Goal: Task Accomplishment & Management: Use online tool/utility

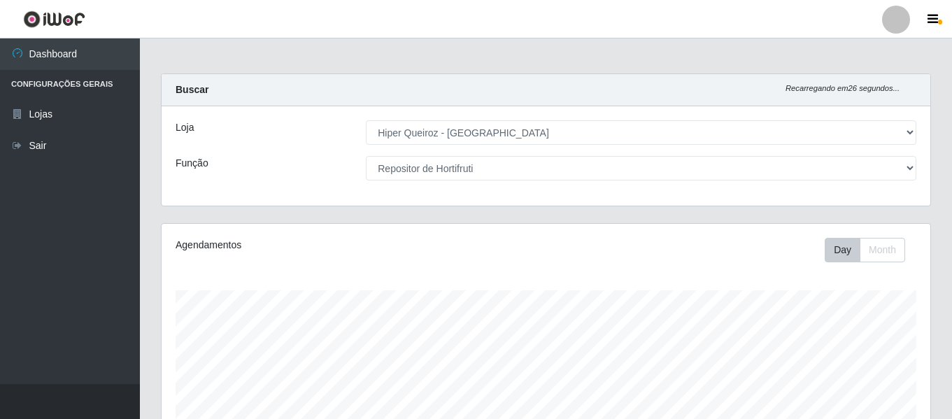
select select "497"
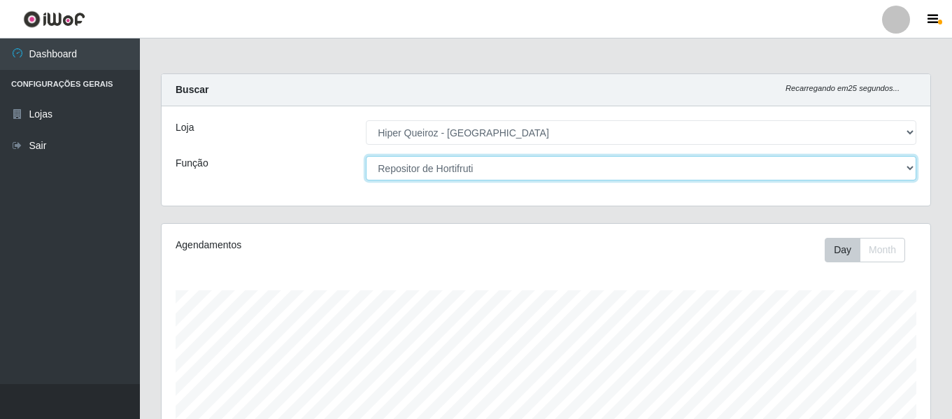
click at [472, 168] on select "[Selecione...] ASG ASG + ASG ++ Embalador Embalador + Embalador ++ Repositor Re…" at bounding box center [641, 168] width 550 height 24
select select "[Selecione...]"
click at [366, 156] on select "[Selecione...] ASG ASG + ASG ++ Embalador Embalador + Embalador ++ Repositor Re…" at bounding box center [641, 168] width 550 height 24
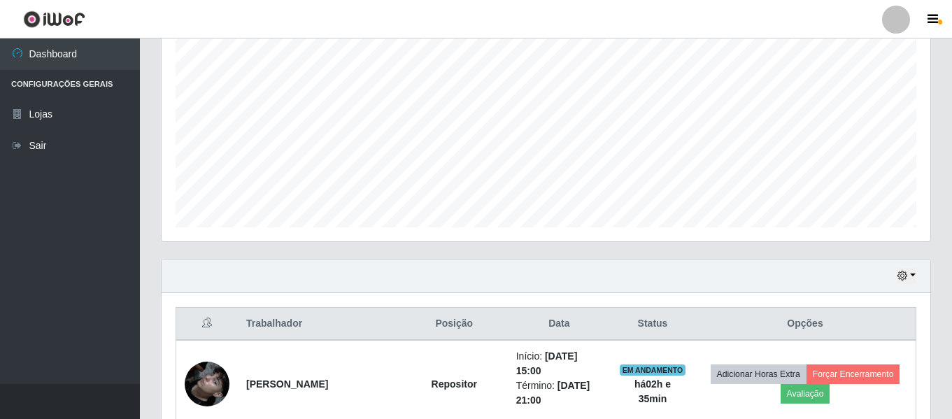
scroll to position [261, 0]
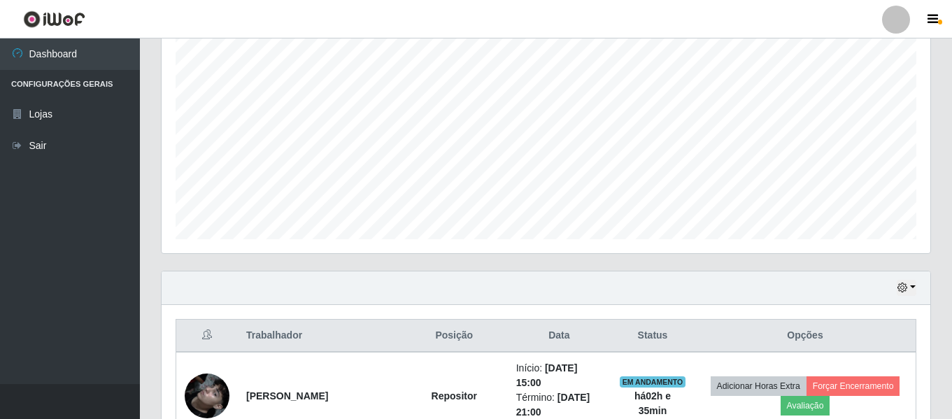
click at [918, 290] on div "Hoje 1 dia 3 dias 1 Semana Não encerrados" at bounding box center [546, 288] width 769 height 34
click at [911, 290] on button "button" at bounding box center [907, 288] width 20 height 16
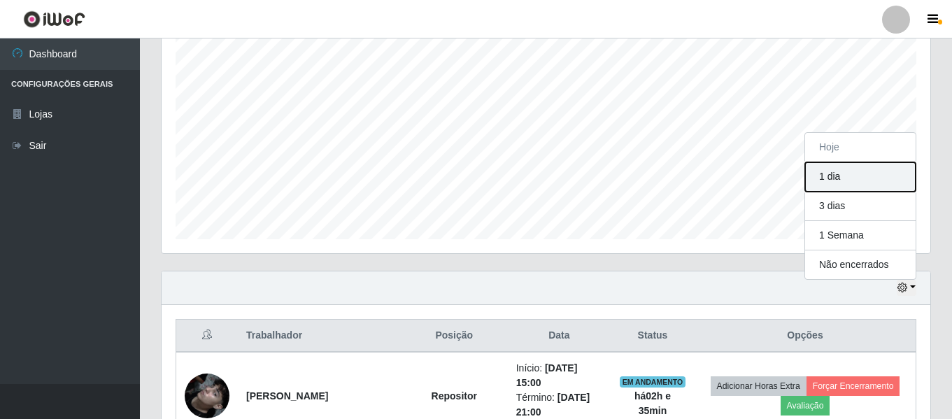
click at [849, 179] on button "1 dia" at bounding box center [860, 176] width 111 height 29
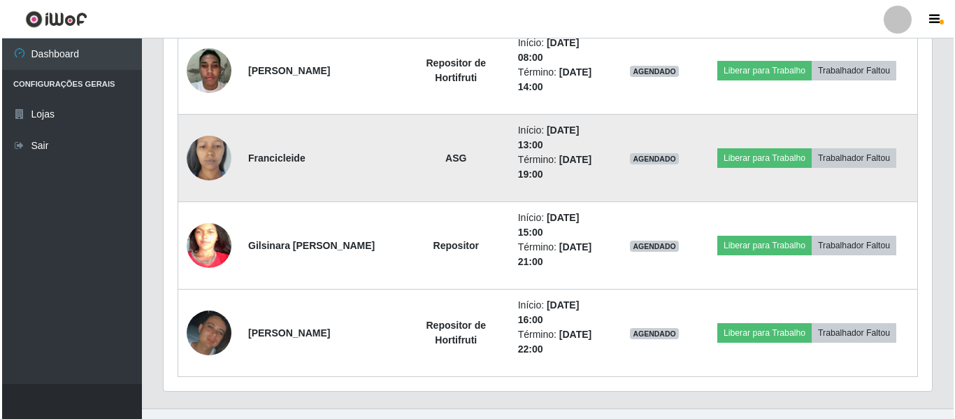
scroll to position [960, 0]
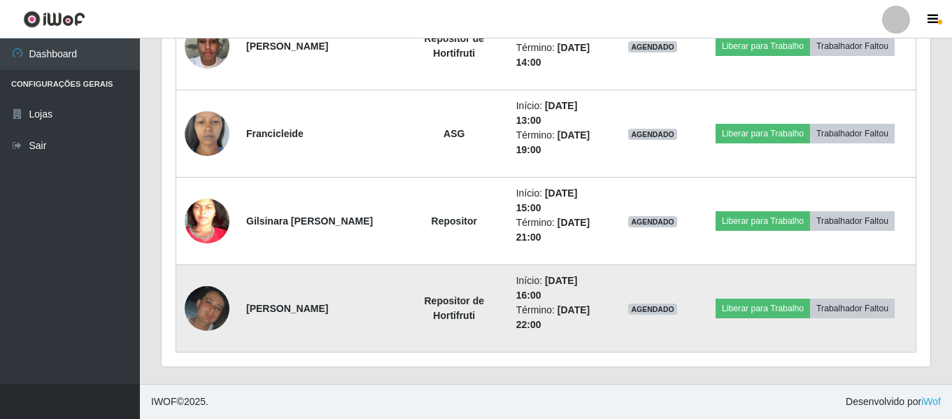
click at [207, 308] on img at bounding box center [207, 308] width 45 height 45
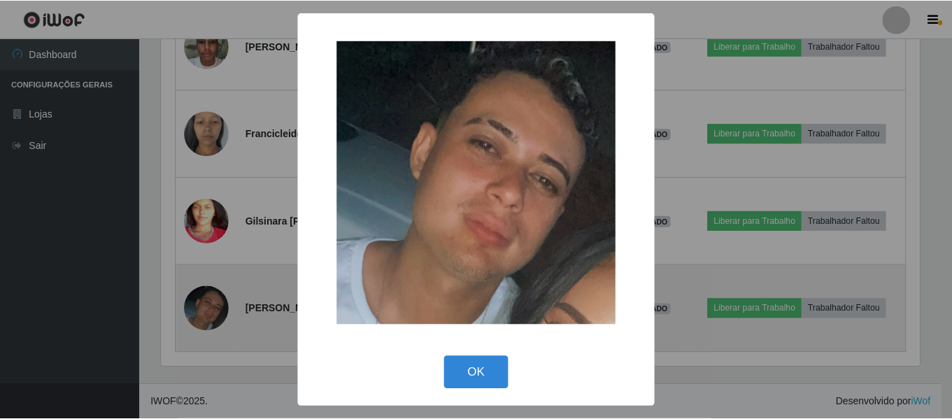
scroll to position [290, 762]
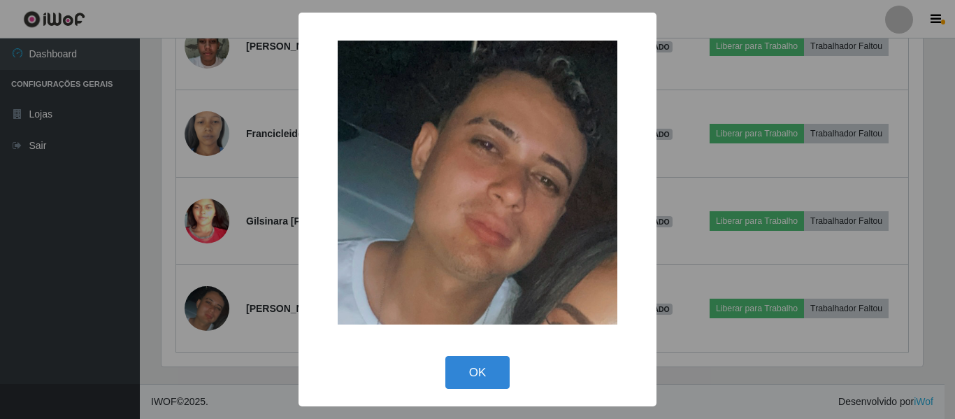
click at [79, 306] on div "× OK Cancel" at bounding box center [477, 209] width 955 height 419
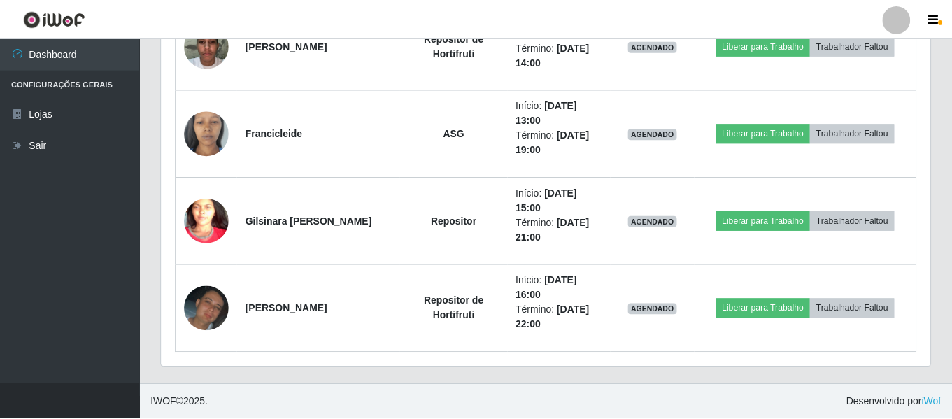
scroll to position [290, 769]
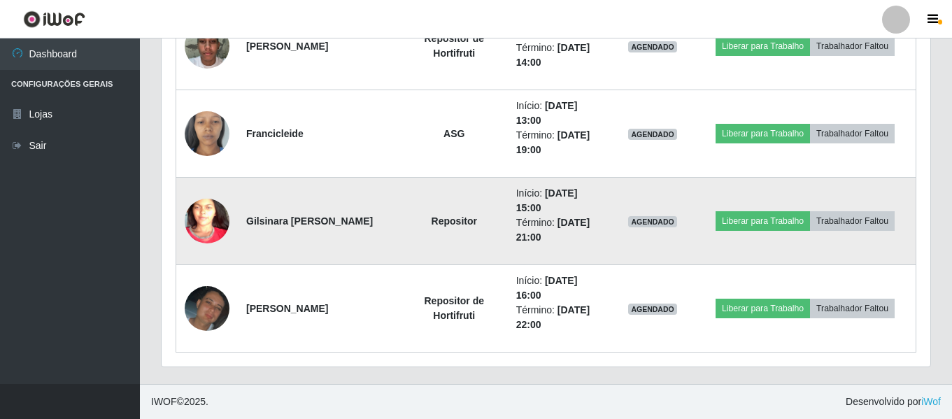
click at [198, 232] on img at bounding box center [207, 221] width 45 height 97
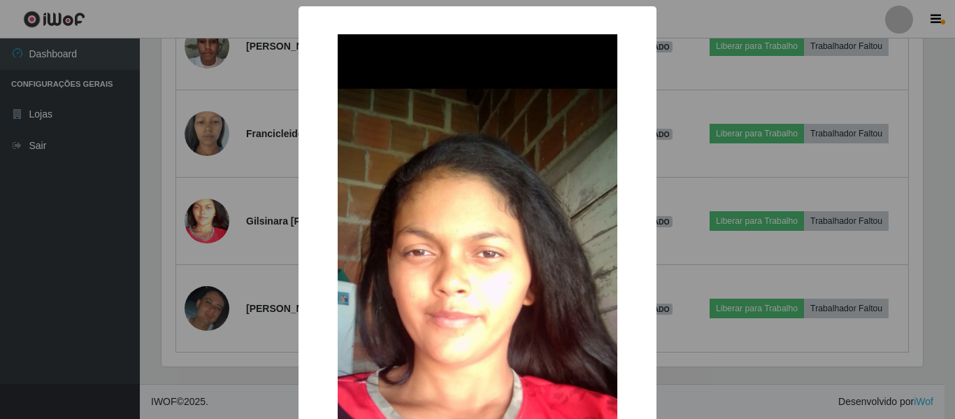
click at [111, 255] on div "× OK Cancel" at bounding box center [477, 209] width 955 height 419
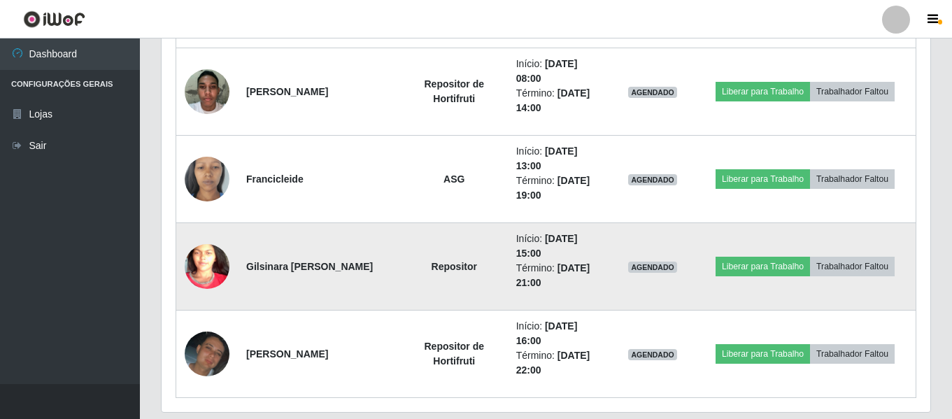
scroll to position [890, 0]
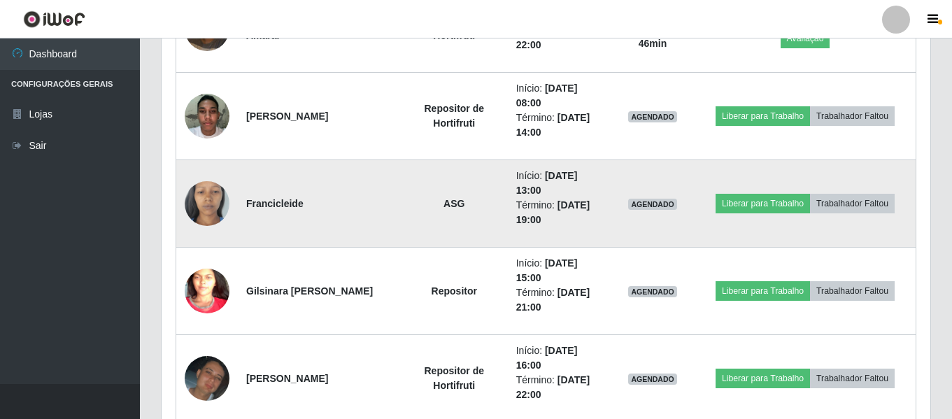
click at [205, 204] on img at bounding box center [207, 204] width 45 height 100
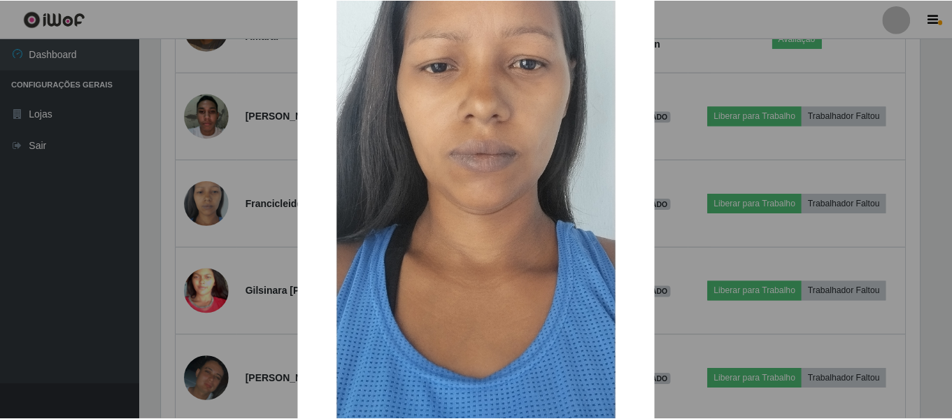
scroll to position [210, 0]
click at [145, 320] on div "× OK Cancel" at bounding box center [477, 209] width 955 height 419
click at [730, 90] on div "× OK Cancel" at bounding box center [477, 209] width 955 height 419
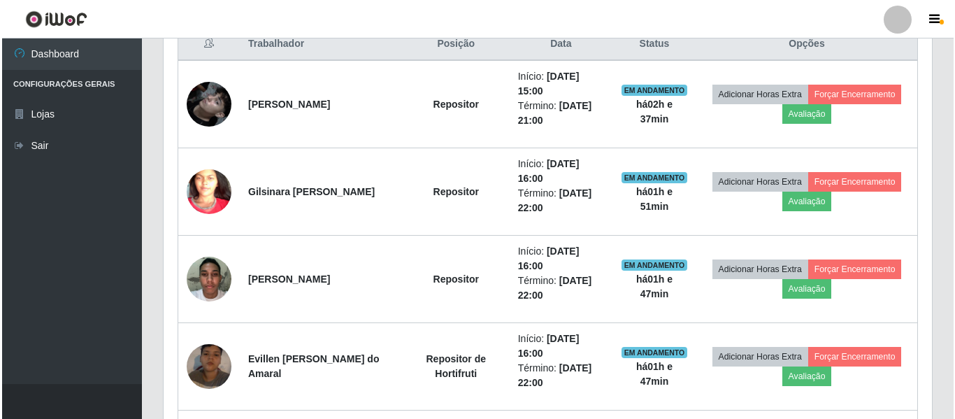
scroll to position [541, 0]
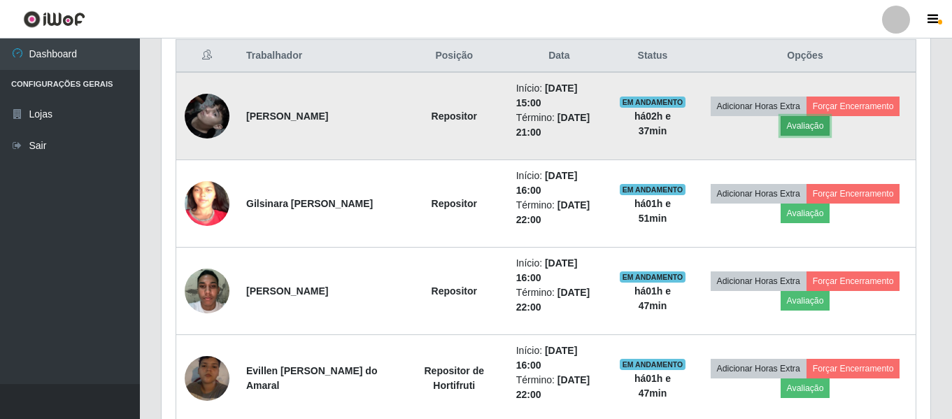
click at [808, 125] on button "Avaliação" at bounding box center [806, 126] width 50 height 20
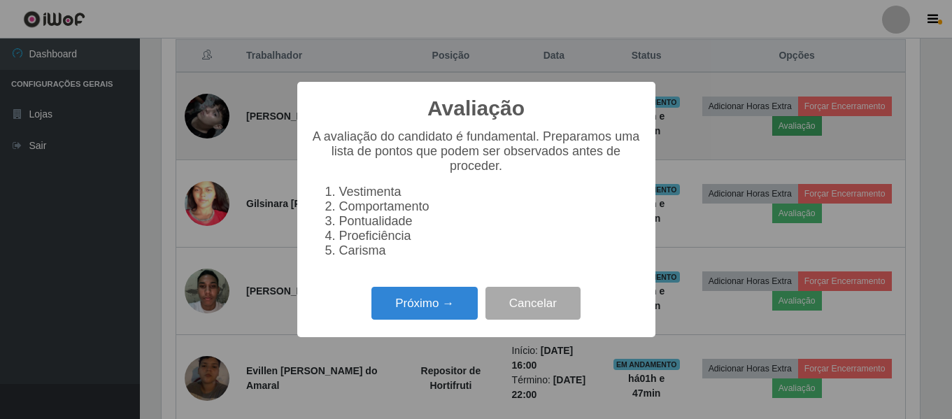
scroll to position [290, 762]
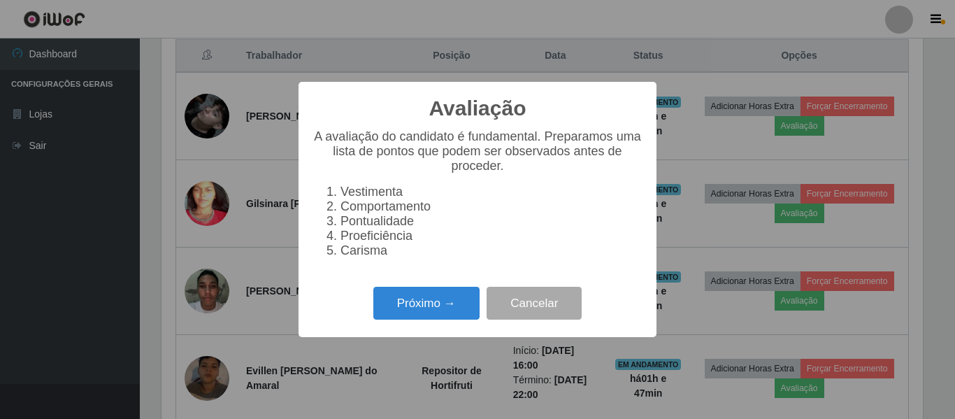
click at [380, 214] on li "Comportamento" at bounding box center [492, 206] width 302 height 15
drag, startPoint x: 380, startPoint y: 210, endPoint x: 414, endPoint y: 239, distance: 44.2
click at [380, 209] on li "Comportamento" at bounding box center [492, 206] width 302 height 15
click at [725, 221] on div "Avaliação × A avaliação do candidato é fundamental. Preparamos uma lista de pon…" at bounding box center [477, 209] width 955 height 419
click at [520, 302] on button "Cancelar" at bounding box center [534, 303] width 95 height 33
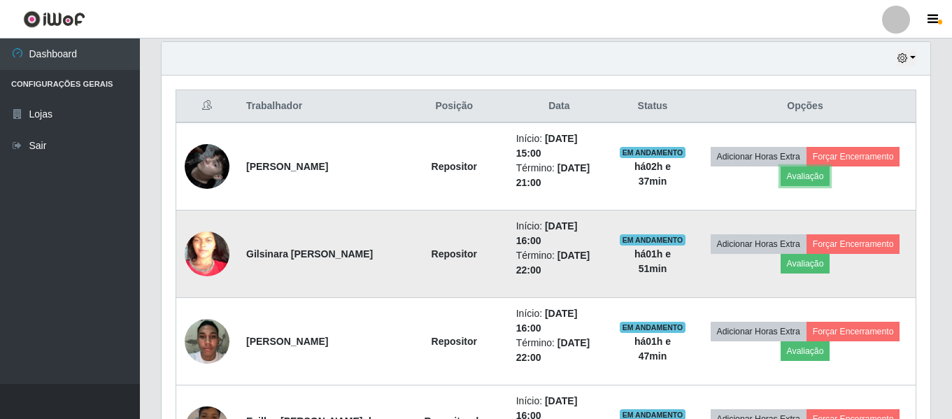
scroll to position [541, 0]
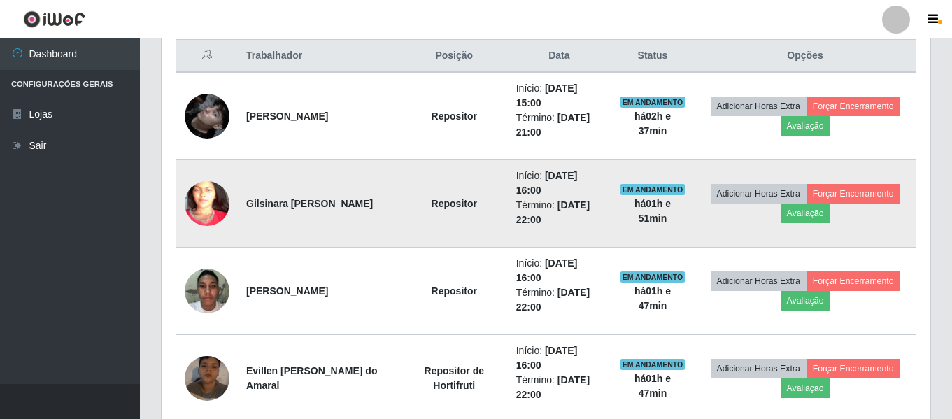
drag, startPoint x: 285, startPoint y: 215, endPoint x: 218, endPoint y: 194, distance: 69.7
click at [218, 194] on tr "Gilsinara [PERSON_NAME] de Macedo Repositor Início: [DATE] 16:00 Término: [DATE…" at bounding box center [546, 203] width 740 height 87
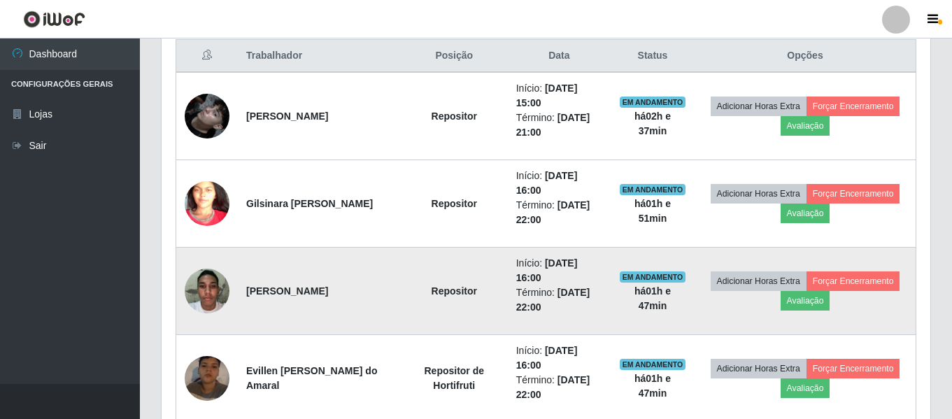
drag, startPoint x: 327, startPoint y: 298, endPoint x: 246, endPoint y: 285, distance: 82.2
click at [246, 285] on td "[PERSON_NAME]" at bounding box center [319, 291] width 163 height 87
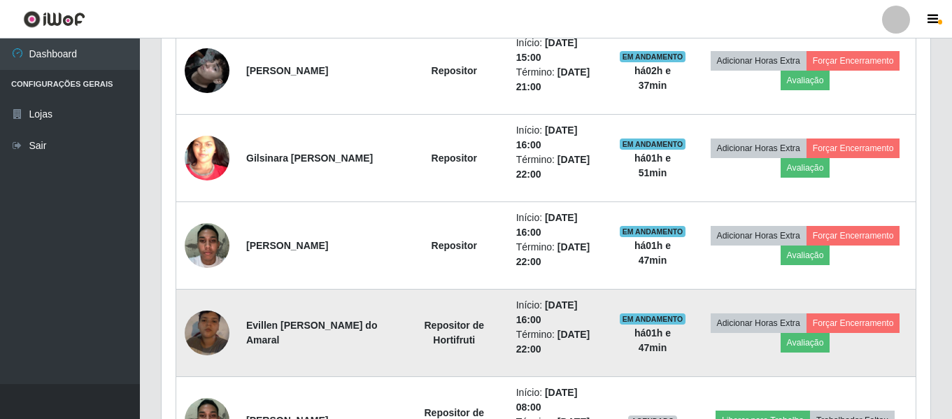
scroll to position [611, 0]
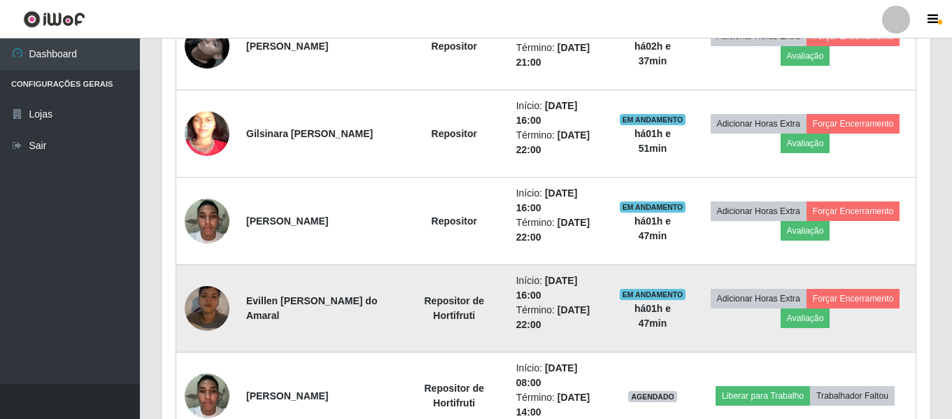
drag, startPoint x: 292, startPoint y: 334, endPoint x: 238, endPoint y: 297, distance: 65.8
click at [238, 297] on td "Evillen [PERSON_NAME] do Amaral" at bounding box center [319, 308] width 163 height 87
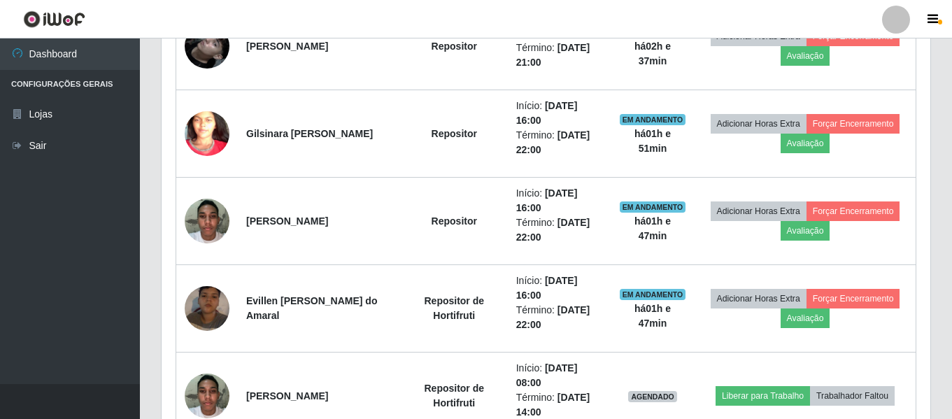
click at [55, 315] on ul "Dashboard Configurações Gerais Lojas Sair" at bounding box center [70, 211] width 140 height 346
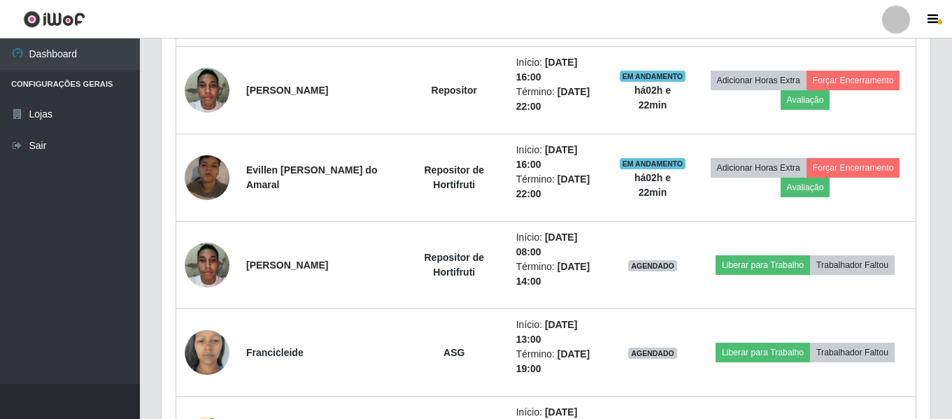
scroll to position [681, 0]
